Goal: Task Accomplishment & Management: Manage account settings

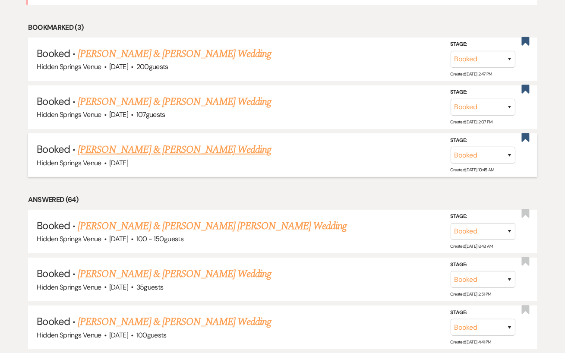
scroll to position [472, 0]
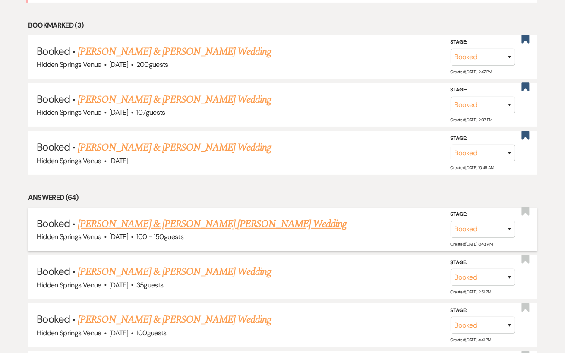
click at [182, 220] on link "[PERSON_NAME] & [PERSON_NAME] [PERSON_NAME] Wedding" at bounding box center [212, 224] width 269 height 16
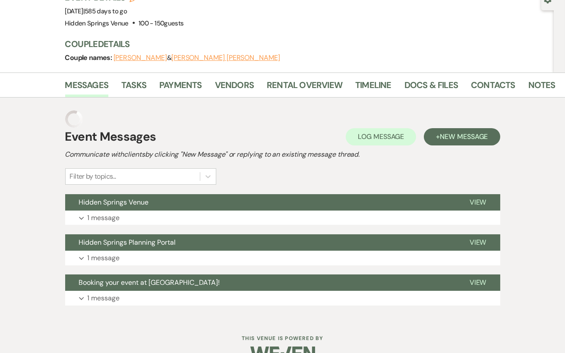
scroll to position [73, 0]
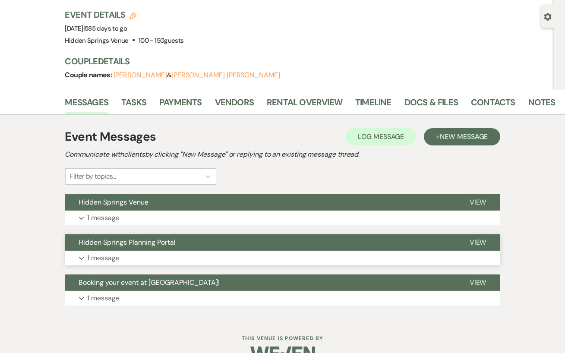
click at [149, 251] on button "Expand 1 message" at bounding box center [282, 258] width 435 height 15
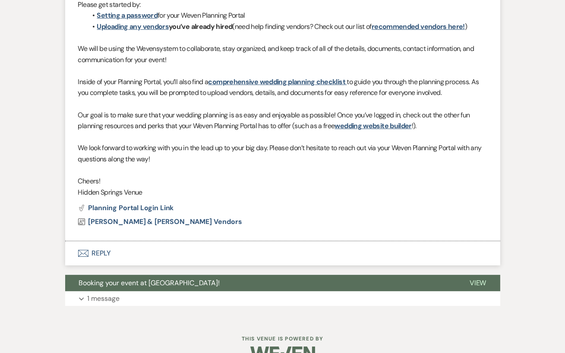
scroll to position [400, 0]
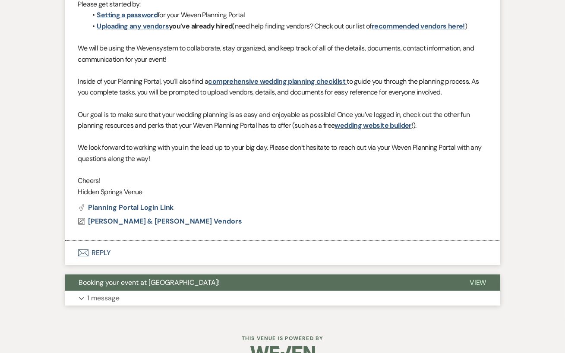
click at [136, 275] on button "Booking your event at [GEOGRAPHIC_DATA]!" at bounding box center [260, 283] width 391 height 16
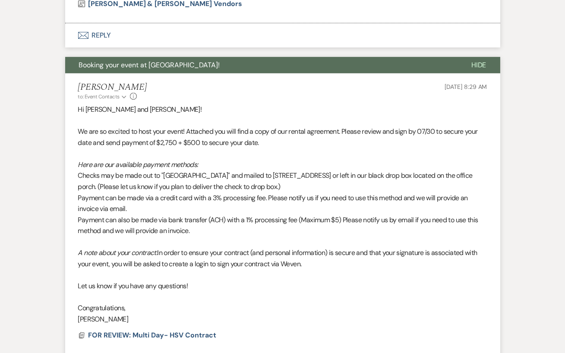
scroll to position [622, 0]
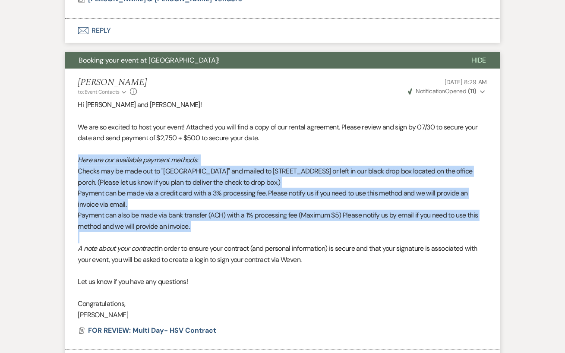
drag, startPoint x: 79, startPoint y: 138, endPoint x: 201, endPoint y: 215, distance: 145.0
click at [201, 215] on div "Hi [PERSON_NAME] and [PERSON_NAME]! We are so excited to host your event! Attac…" at bounding box center [282, 209] width 409 height 221
copy div "Here are our available payment methods: Checks may be made out to "[GEOGRAPHIC_…"
click at [201, 232] on p at bounding box center [282, 237] width 409 height 11
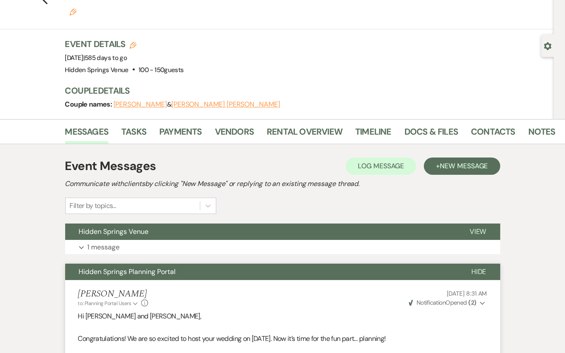
scroll to position [0, 0]
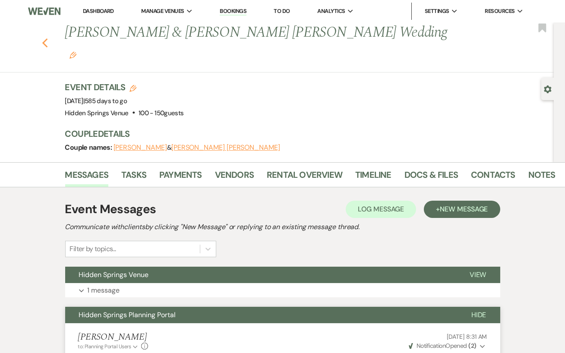
click at [42, 38] on icon "Previous" at bounding box center [45, 43] width 6 height 10
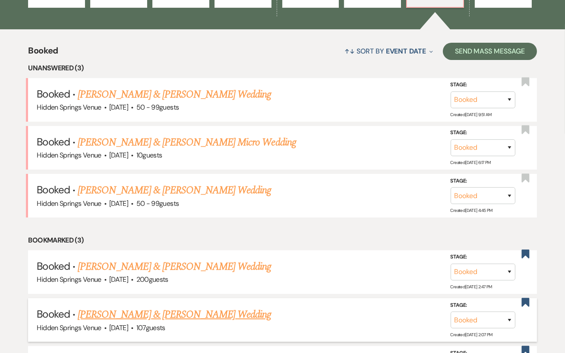
scroll to position [306, 0]
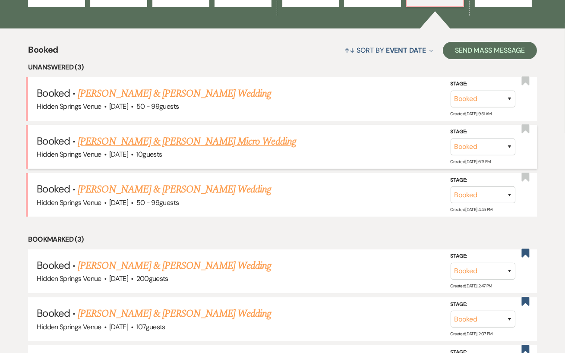
click at [225, 141] on link "[PERSON_NAME] & [PERSON_NAME] Micro Wedding" at bounding box center [187, 142] width 218 height 16
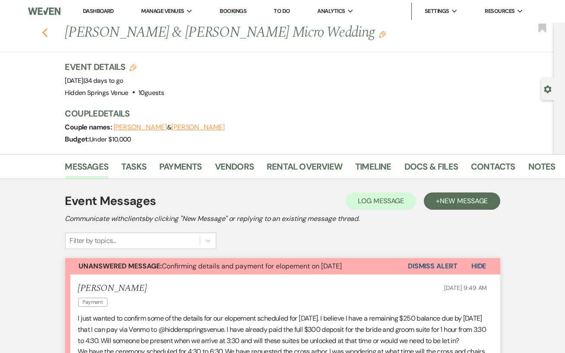
click at [44, 31] on use "button" at bounding box center [45, 32] width 6 height 9
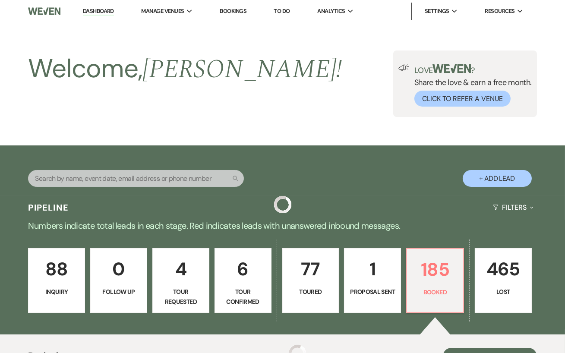
scroll to position [306, 0]
